Goal: Information Seeking & Learning: Find specific fact

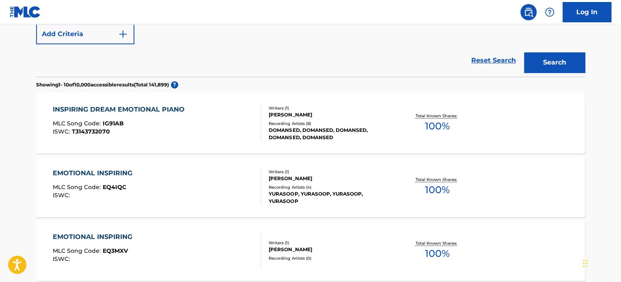
scroll to position [81, 0]
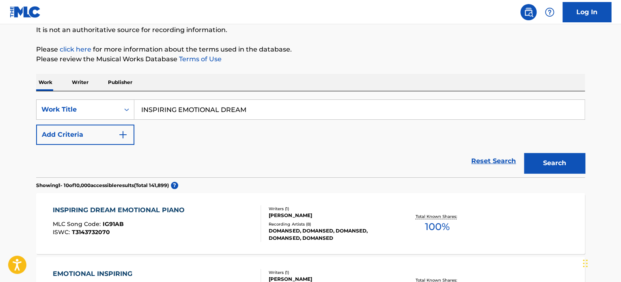
click at [185, 110] on input "INSPIRING EMOTIONAL DREAM" at bounding box center [359, 109] width 450 height 19
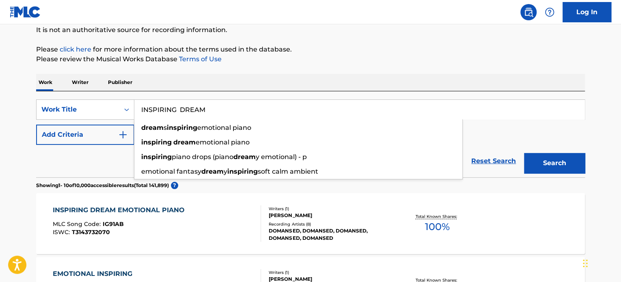
click at [185, 110] on input "INSPIRING DREAM" at bounding box center [359, 109] width 450 height 19
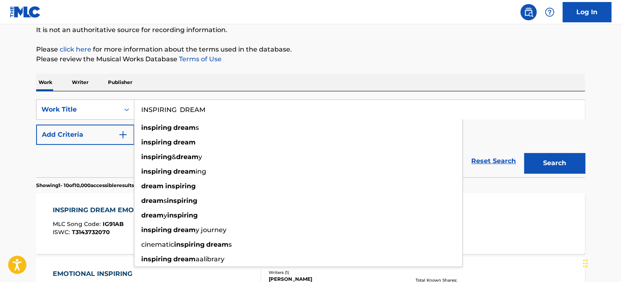
click at [185, 110] on input "INSPIRING DREAM" at bounding box center [359, 109] width 450 height 19
paste input "EMOTIONAL"
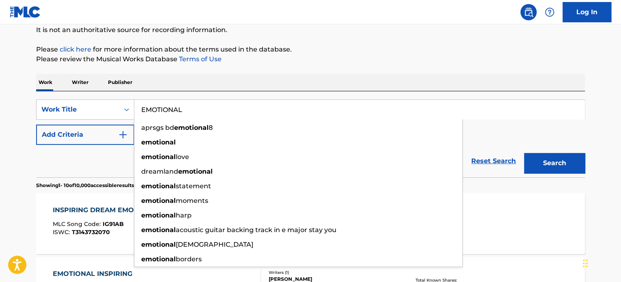
click at [175, 107] on input "EMOTIONAL" at bounding box center [359, 109] width 450 height 19
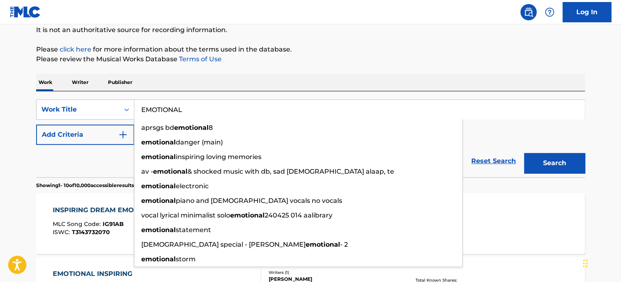
click at [197, 107] on input "EMOTIONAL" at bounding box center [359, 109] width 450 height 19
paste input "INTERVIEW BACKGROUND MUSIC"
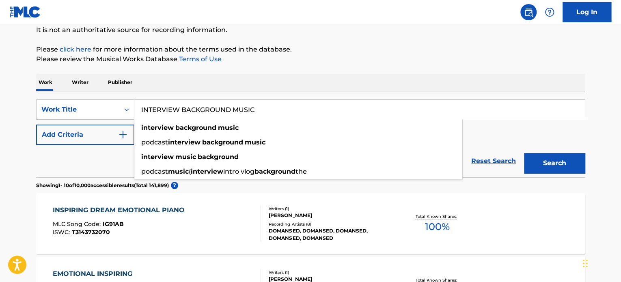
type input "INTERVIEW BACKGROUND MUSIC"
click at [539, 161] on button "Search" at bounding box center [554, 163] width 61 height 20
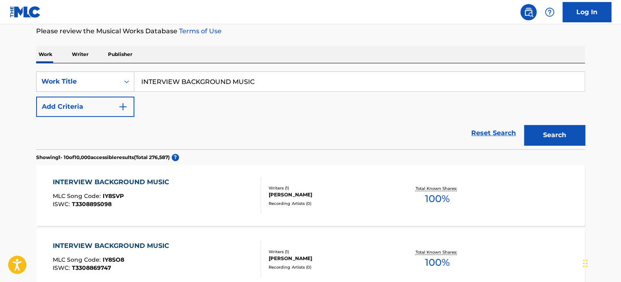
scroll to position [122, 0]
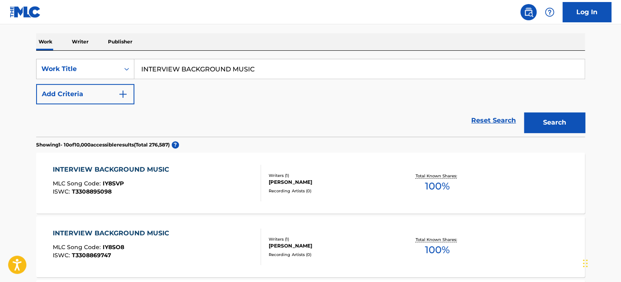
click at [214, 183] on div "INTERVIEW BACKGROUND MUSIC MLC Song Code : IY8SVP ISWC : T3308895098" at bounding box center [157, 183] width 209 height 37
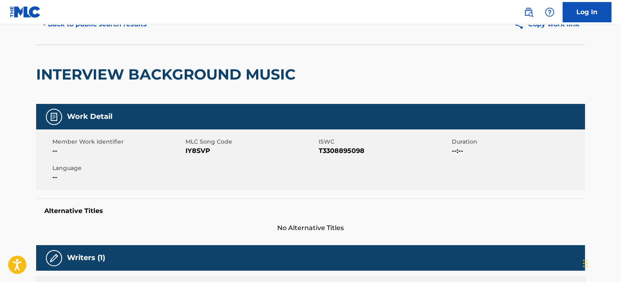
click at [112, 29] on button "< Back to public search results" at bounding box center [94, 24] width 116 height 20
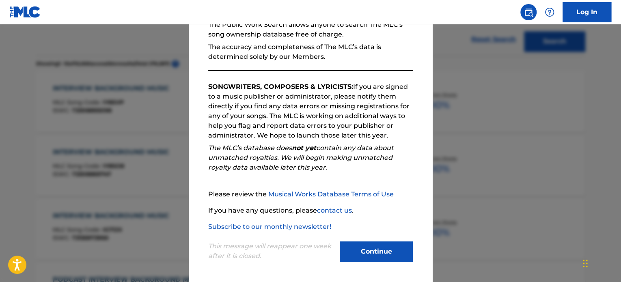
scroll to position [89, 0]
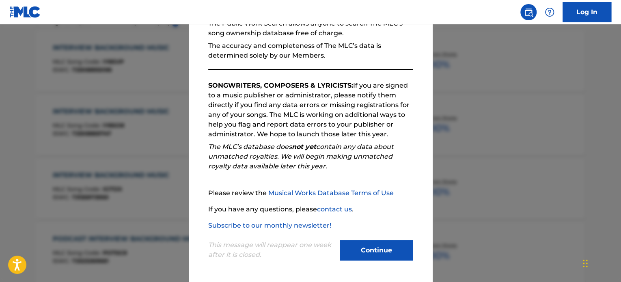
click at [376, 248] on button "Continue" at bounding box center [376, 250] width 73 height 20
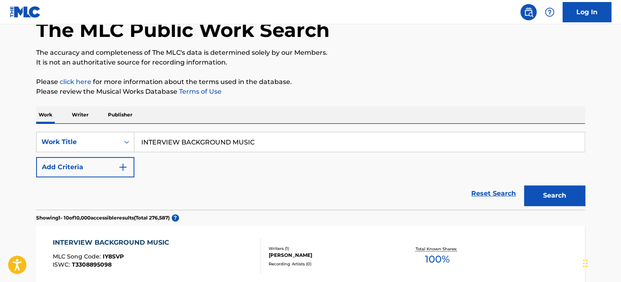
scroll to position [81, 0]
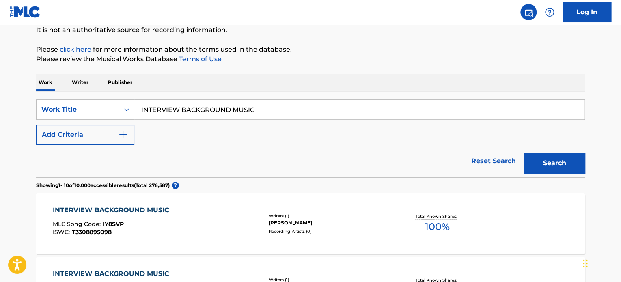
click at [163, 112] on input "INTERVIEW BACKGROUND MUSIC" at bounding box center [359, 109] width 450 height 19
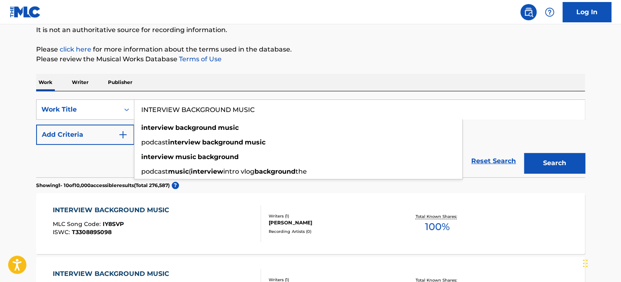
paste input "BLOND [PERSON_NAME]"
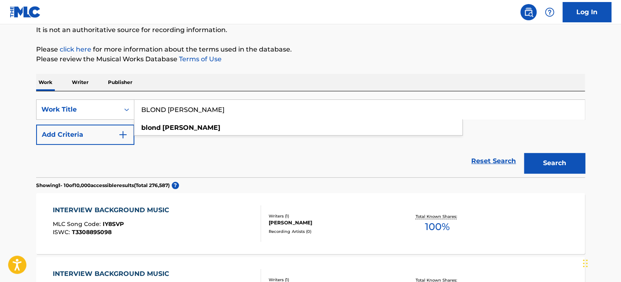
type input "BLOND [PERSON_NAME]"
click at [536, 162] on button "Search" at bounding box center [554, 163] width 61 height 20
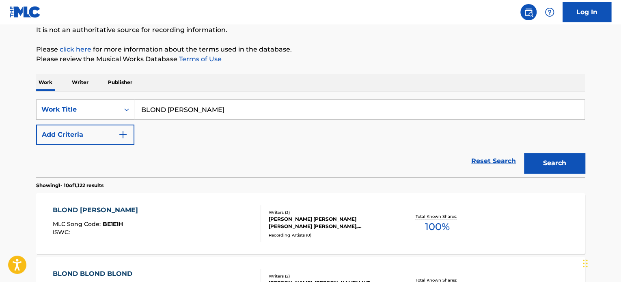
click at [187, 201] on div "[PERSON_NAME] MLC Song Code : BE1E1H ISWC : Writers ( 3 ) [PERSON_NAME] [PERSON…" at bounding box center [310, 223] width 549 height 61
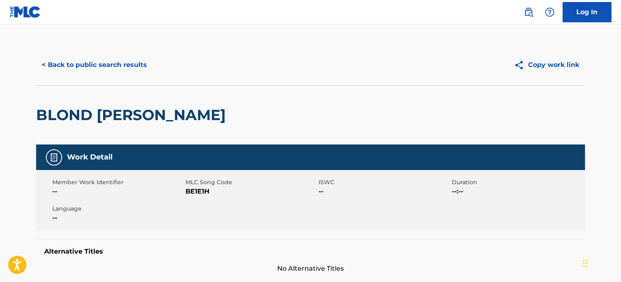
click at [139, 67] on button "< Back to public search results" at bounding box center [94, 65] width 116 height 20
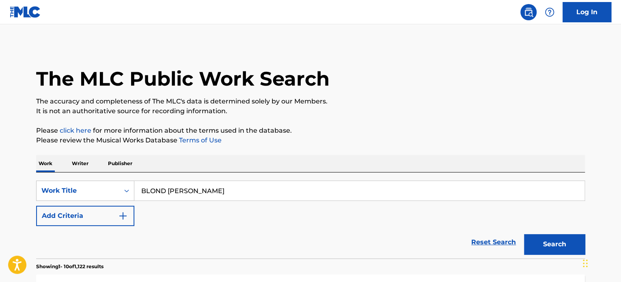
scroll to position [81, 0]
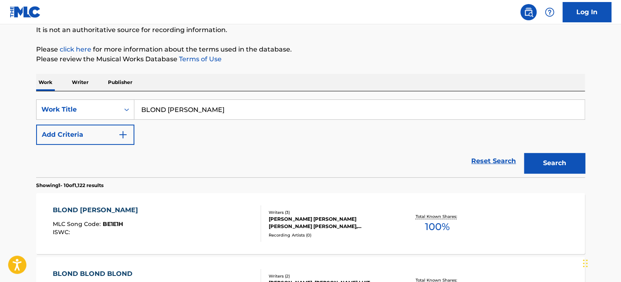
click at [185, 105] on input "BLOND [PERSON_NAME]" at bounding box center [359, 109] width 450 height 19
paste input "LIGHT GENTLE UPLIFTING"
click at [547, 154] on button "Search" at bounding box center [554, 163] width 61 height 20
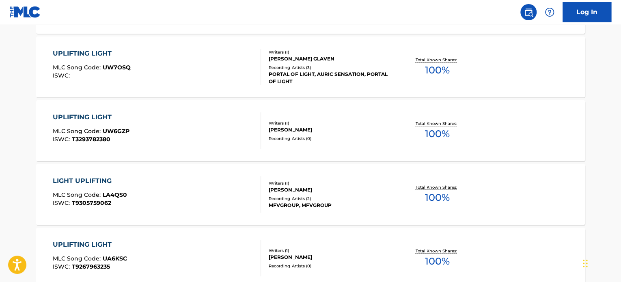
scroll to position [122, 0]
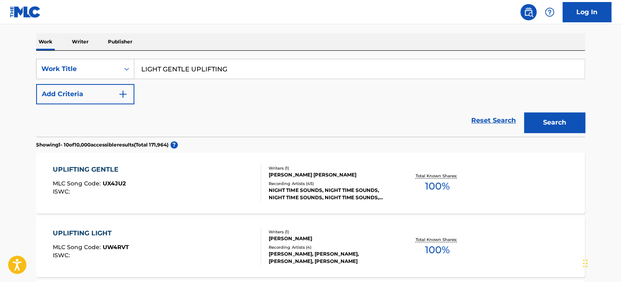
click at [200, 63] on input "LIGHT GENTLE UPLIFTING" at bounding box center [359, 68] width 450 height 19
paste input "A FATHER'S LOVE"
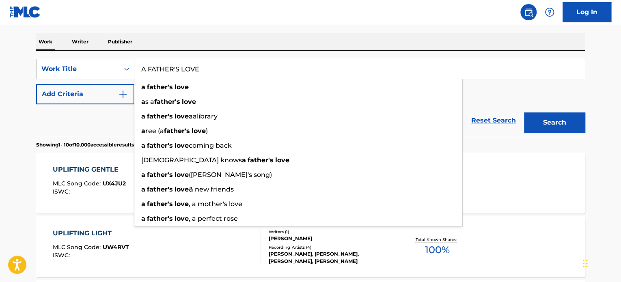
type input "A FATHER'S LOVE"
click at [103, 99] on button "Add Criteria" at bounding box center [85, 94] width 98 height 20
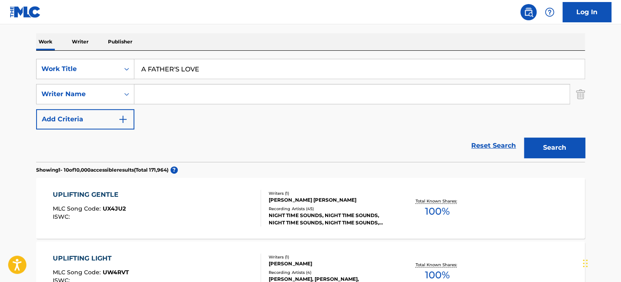
click at [167, 95] on input "Search Form" at bounding box center [351, 93] width 435 height 19
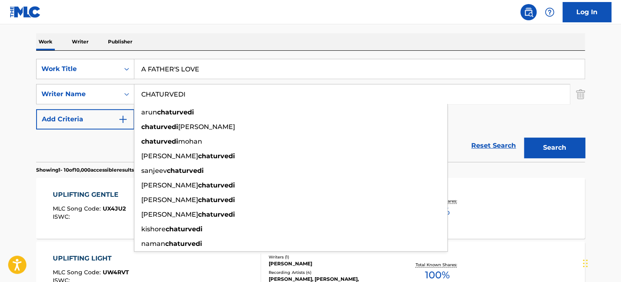
click at [167, 95] on input "CHATURVEDI" at bounding box center [351, 93] width 435 height 19
type input "CHATURVEDI"
click at [540, 144] on button "Search" at bounding box center [554, 148] width 61 height 20
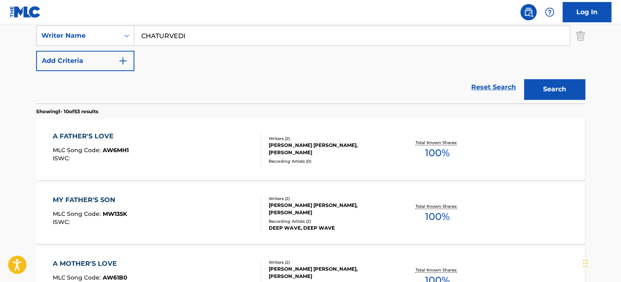
scroll to position [203, 0]
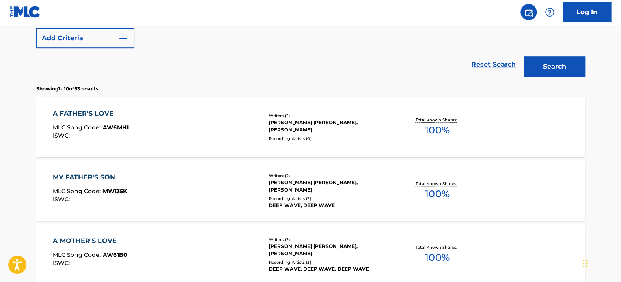
click at [217, 127] on div "A FATHER'S LOVE MLC Song Code : AW6MH1 ISWC :" at bounding box center [157, 127] width 209 height 37
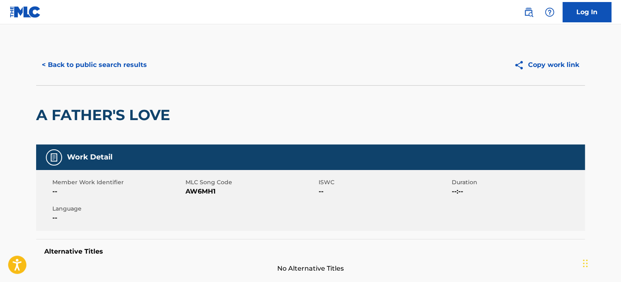
click at [133, 62] on button "< Back to public search results" at bounding box center [94, 65] width 116 height 20
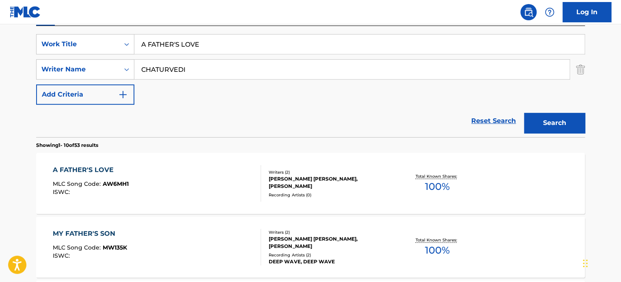
scroll to position [46, 0]
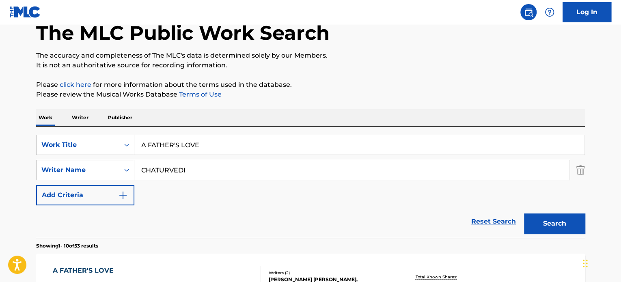
click at [196, 142] on input "A FATHER'S LOVE" at bounding box center [359, 144] width 450 height 19
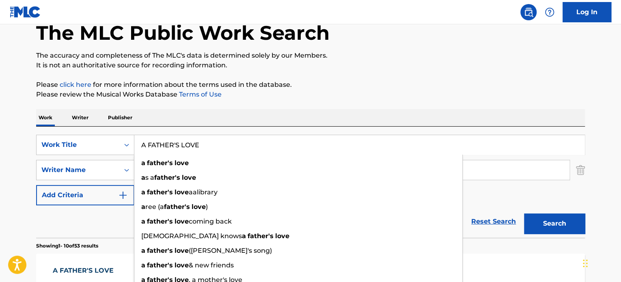
paste input "SONORAN SKY FISHING SHOW TEAS"
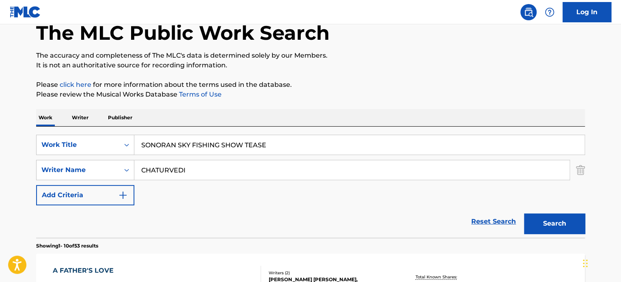
type input "SONORAN SKY FISHING SHOW TEASE"
click at [176, 169] on input "CHATURVEDI" at bounding box center [351, 169] width 435 height 19
click at [549, 224] on button "Search" at bounding box center [554, 223] width 61 height 20
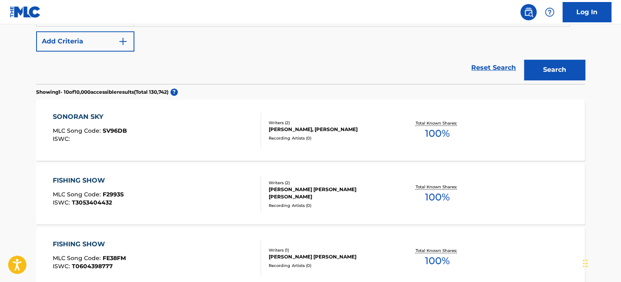
scroll to position [127, 0]
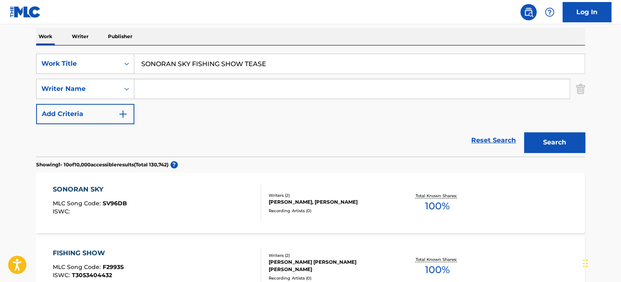
click at [187, 58] on input "SONORAN SKY FISHING SHOW TEASE" at bounding box center [359, 63] width 450 height 19
paste input "TAND TALL"
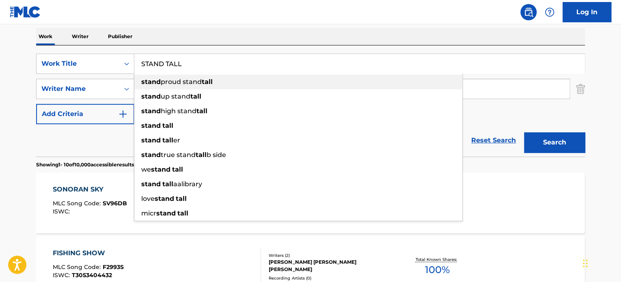
click at [256, 87] on div "stand proud stand tall" at bounding box center [298, 82] width 328 height 15
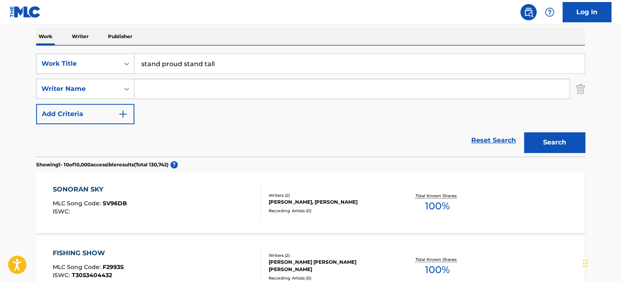
drag, startPoint x: 182, startPoint y: 65, endPoint x: 110, endPoint y: 76, distance: 73.0
click at [110, 76] on div "SearchWithCriteria1f7c150f-ef87-42e9-8b17-655f6d52590c Work Title stand proud s…" at bounding box center [310, 89] width 549 height 71
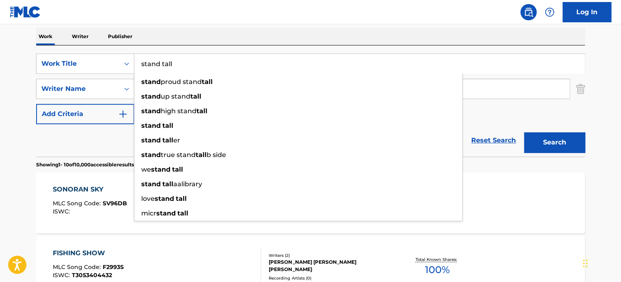
type input "stand tall"
click at [117, 149] on div "Reset Search Search" at bounding box center [310, 140] width 549 height 32
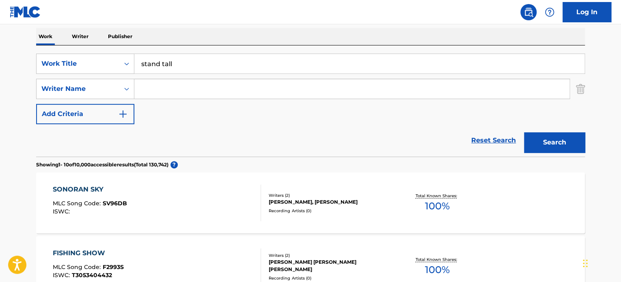
click at [165, 92] on input "Search Form" at bounding box center [351, 88] width 435 height 19
paste input "[PERSON_NAME]"
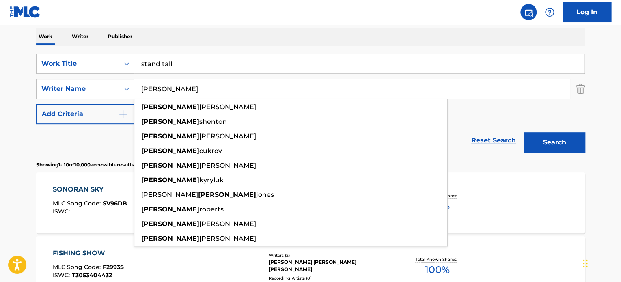
type input "[PERSON_NAME]"
click at [536, 136] on button "Search" at bounding box center [554, 142] width 61 height 20
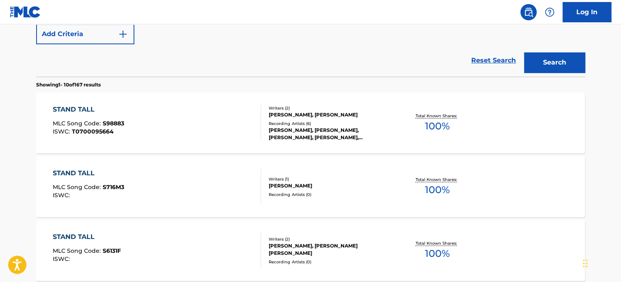
scroll to position [208, 0]
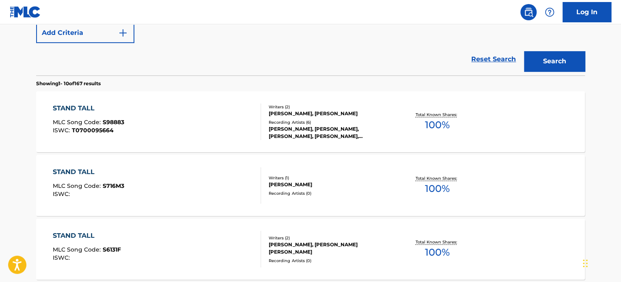
click at [231, 173] on div "STAND TALL MLC Song Code : S716M3 ISWC :" at bounding box center [157, 185] width 209 height 37
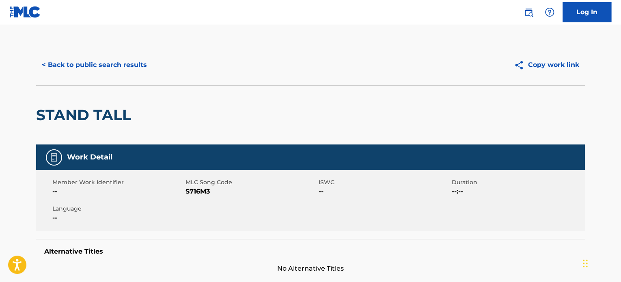
click at [144, 57] on button "< Back to public search results" at bounding box center [94, 65] width 116 height 20
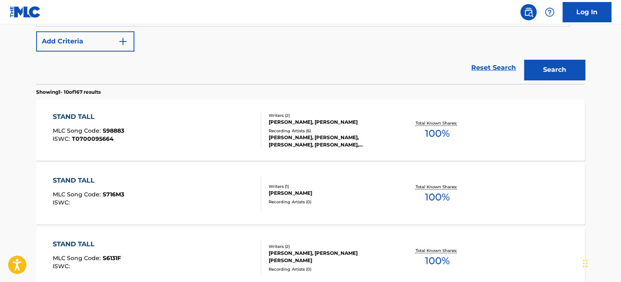
scroll to position [133, 0]
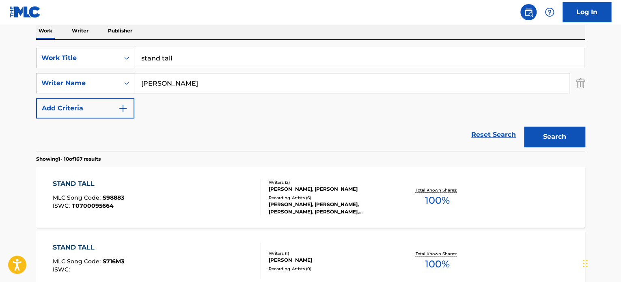
click at [190, 56] on input "stand tall" at bounding box center [359, 57] width 450 height 19
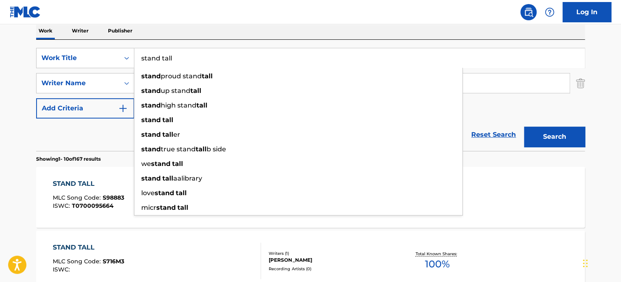
paste input "THE JOURNEY WITHIN"
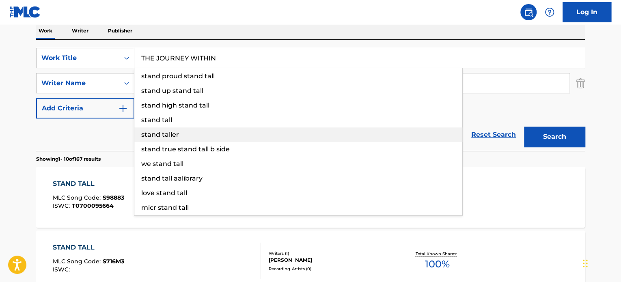
type input "THE JOURNEY WITHIN"
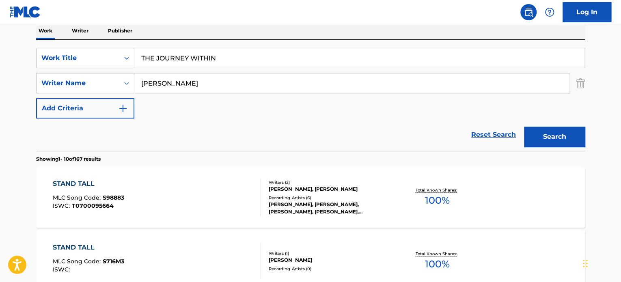
click at [109, 136] on div "Reset Search Search" at bounding box center [310, 134] width 549 height 32
click at [172, 77] on input "[PERSON_NAME]" at bounding box center [351, 82] width 435 height 19
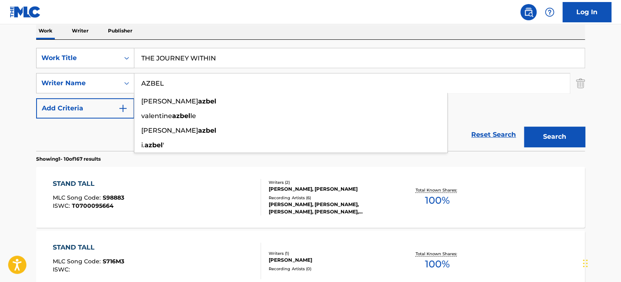
click at [172, 77] on input "AZBEL" at bounding box center [351, 82] width 435 height 19
type input "AZBEL"
click at [550, 128] on button "Search" at bounding box center [554, 137] width 61 height 20
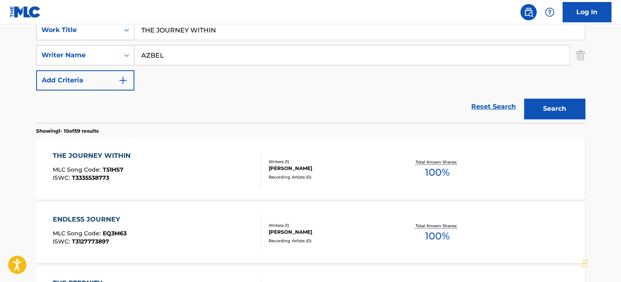
scroll to position [173, 0]
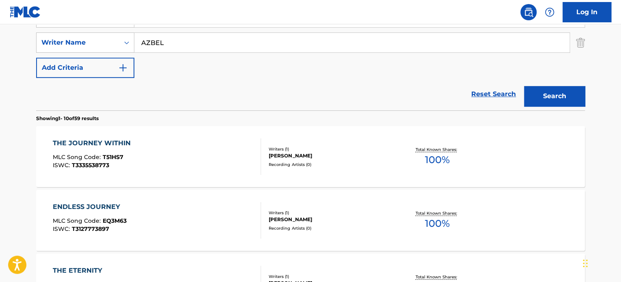
click at [236, 151] on div "THE JOURNEY WITHIN MLC Song Code : T51HS7 ISWC : T3335538773" at bounding box center [157, 156] width 209 height 37
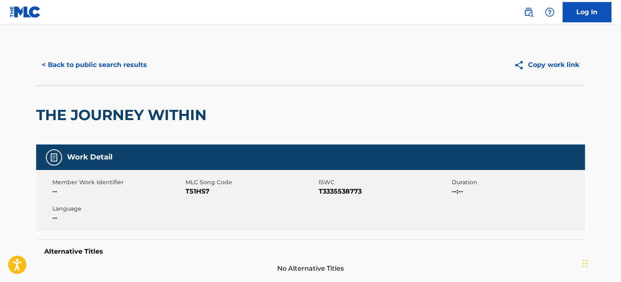
click at [117, 69] on button "< Back to public search results" at bounding box center [94, 65] width 116 height 20
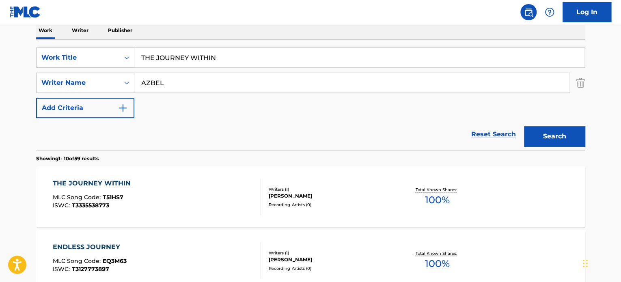
scroll to position [133, 0]
click at [186, 55] on input "THE JOURNEY WITHIN" at bounding box center [359, 57] width 450 height 19
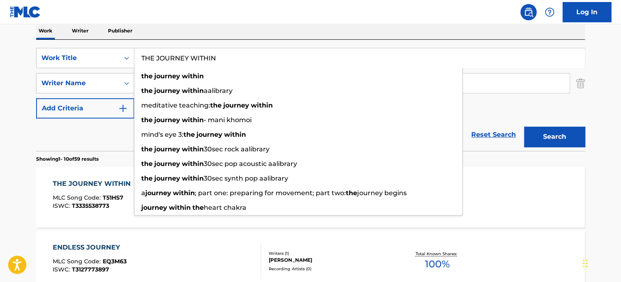
paste input "SUGAR HONEY"
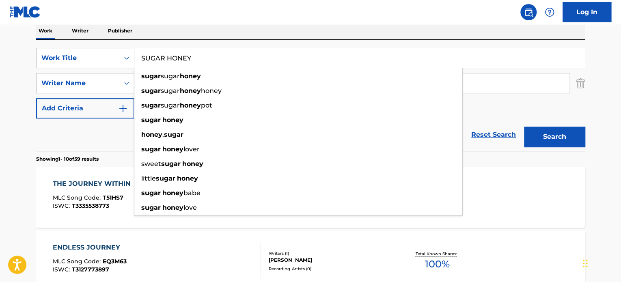
type input "SUGAR HONEY"
click at [112, 134] on div "Reset Search Search" at bounding box center [310, 134] width 549 height 32
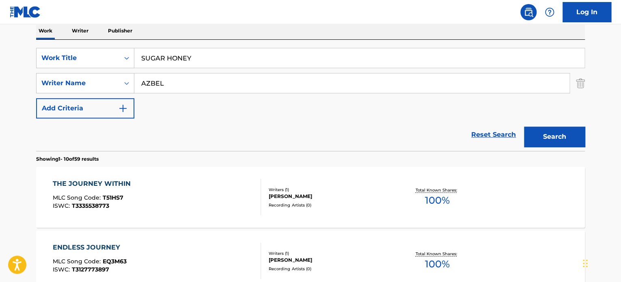
click at [163, 82] on input "AZBEL" at bounding box center [351, 82] width 435 height 19
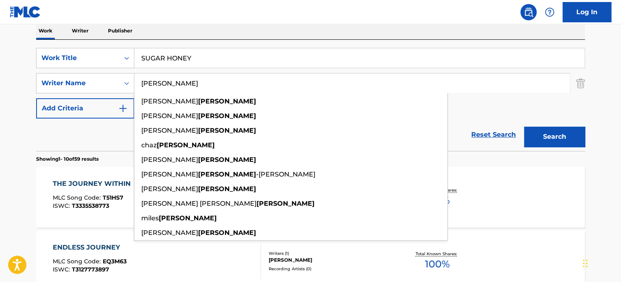
click at [163, 82] on input "[PERSON_NAME]" at bounding box center [351, 82] width 435 height 19
type input "[PERSON_NAME]"
click at [546, 134] on button "Search" at bounding box center [554, 137] width 61 height 20
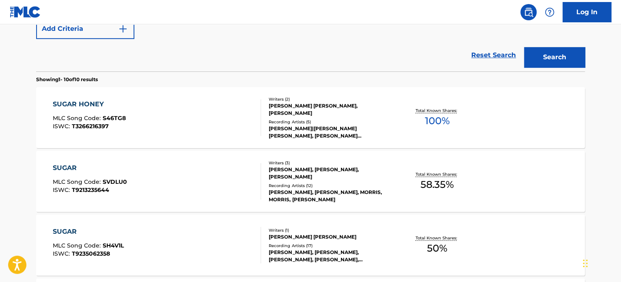
scroll to position [214, 0]
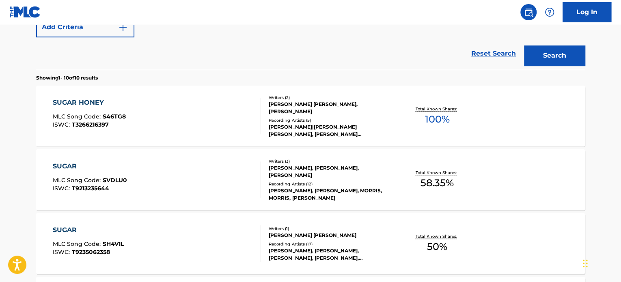
click at [215, 118] on div "SUGAR HONEY MLC Song Code : S46TG8 ISWC : T3266216397" at bounding box center [157, 116] width 209 height 37
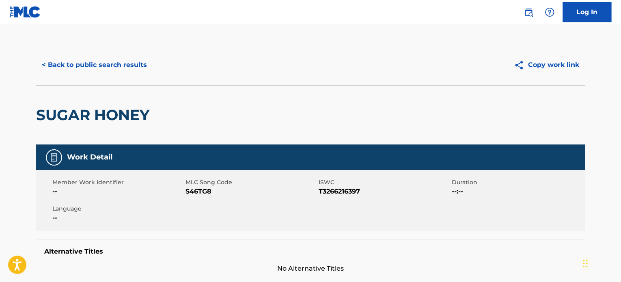
click at [125, 56] on button "< Back to public search results" at bounding box center [94, 65] width 116 height 20
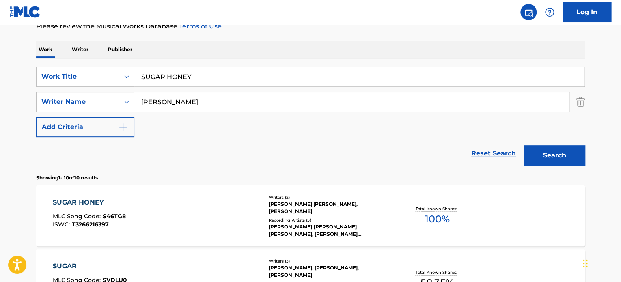
scroll to position [98, 0]
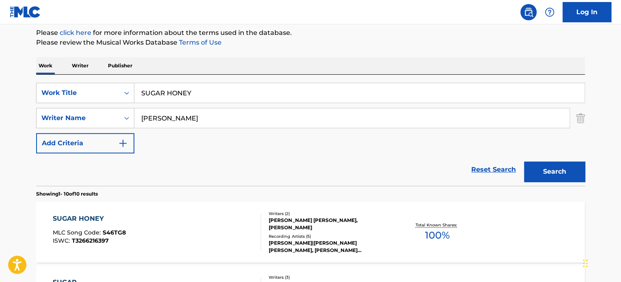
click at [168, 89] on input "SUGAR HONEY" at bounding box center [359, 92] width 450 height 19
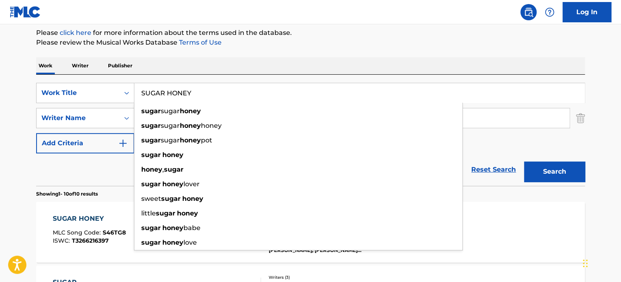
paste input "LOOKALIKES"
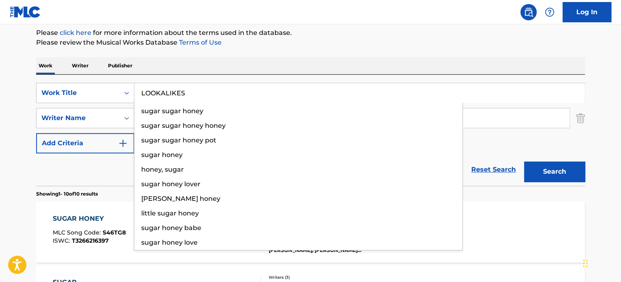
type input "LOOKALIKES"
drag, startPoint x: 104, startPoint y: 172, endPoint x: 133, endPoint y: 152, distance: 35.2
click at [106, 172] on div "Reset Search Search" at bounding box center [310, 169] width 549 height 32
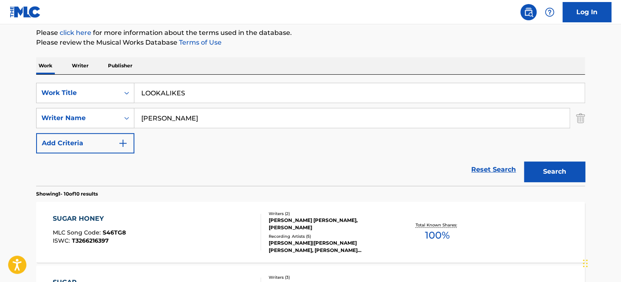
click at [159, 112] on input "[PERSON_NAME]" at bounding box center [351, 117] width 435 height 19
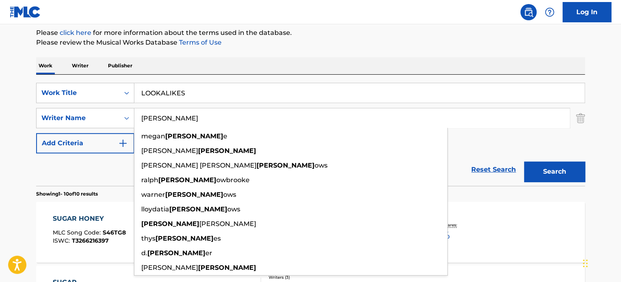
click at [159, 112] on input "[PERSON_NAME]" at bounding box center [351, 117] width 435 height 19
type input "[PERSON_NAME]"
click at [550, 170] on button "Search" at bounding box center [554, 171] width 61 height 20
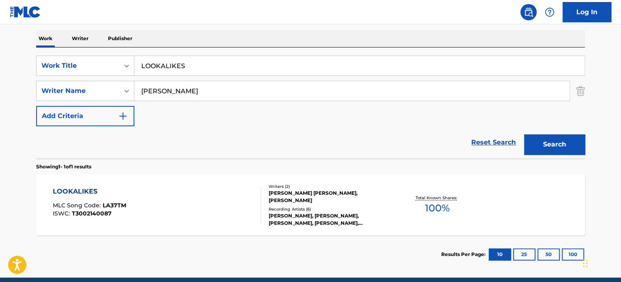
scroll to position [138, 0]
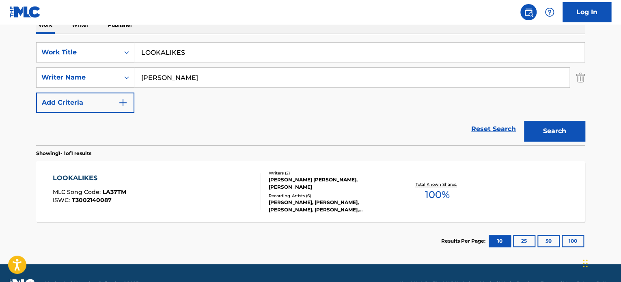
click at [210, 168] on div "LOOKALIKES MLC Song Code : LA37TM ISWC : T3002140087 Writers ( 2 ) [PERSON_NAME…" at bounding box center [310, 191] width 549 height 61
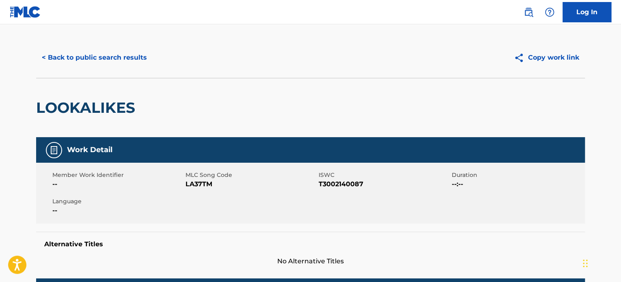
scroll to position [243, 0]
